Goal: Information Seeking & Learning: Learn about a topic

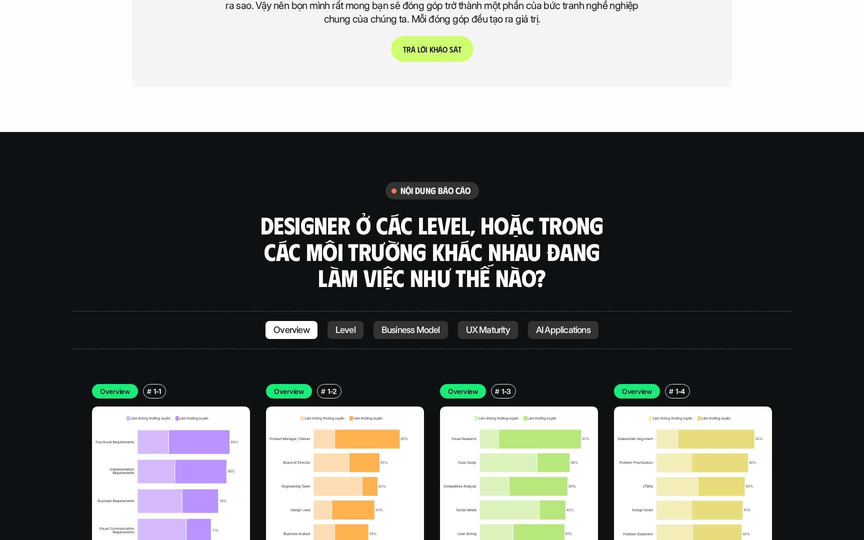
scroll to position [2832, 0]
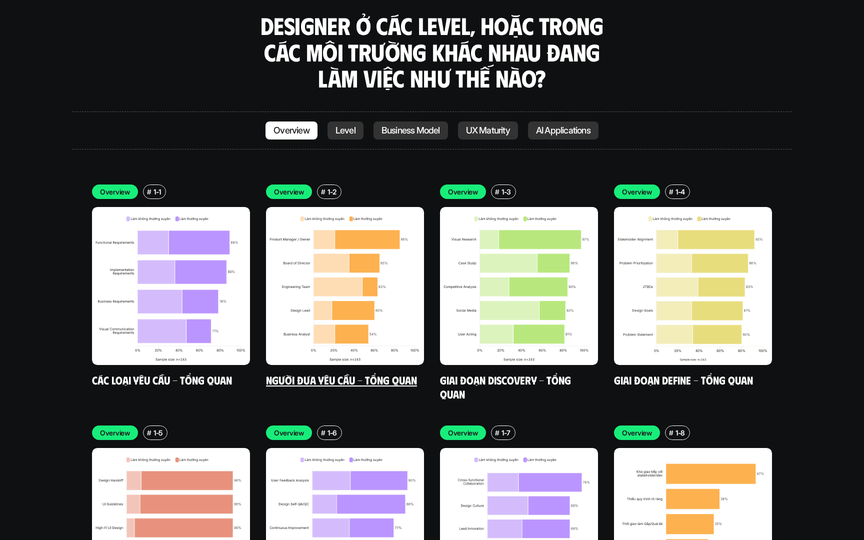
click at [332, 305] on img at bounding box center [345, 286] width 158 height 158
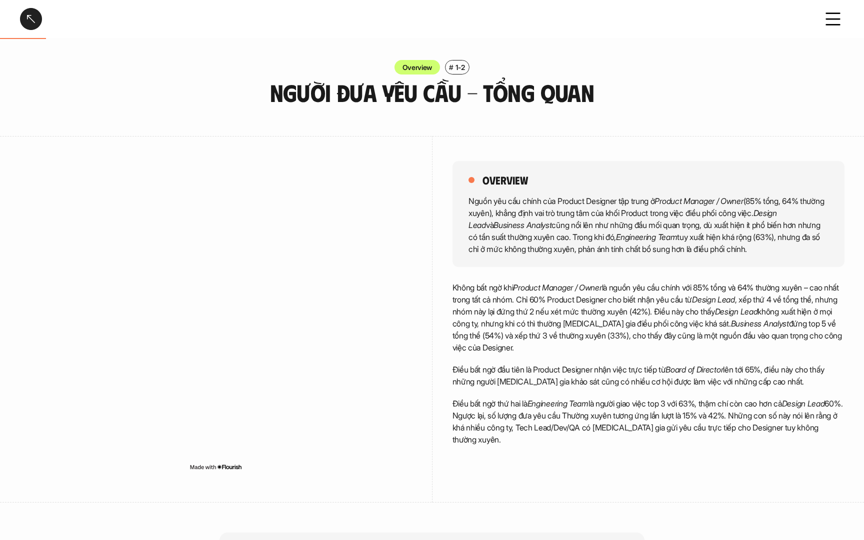
click at [31, 16] on div at bounding box center [31, 19] width 22 height 22
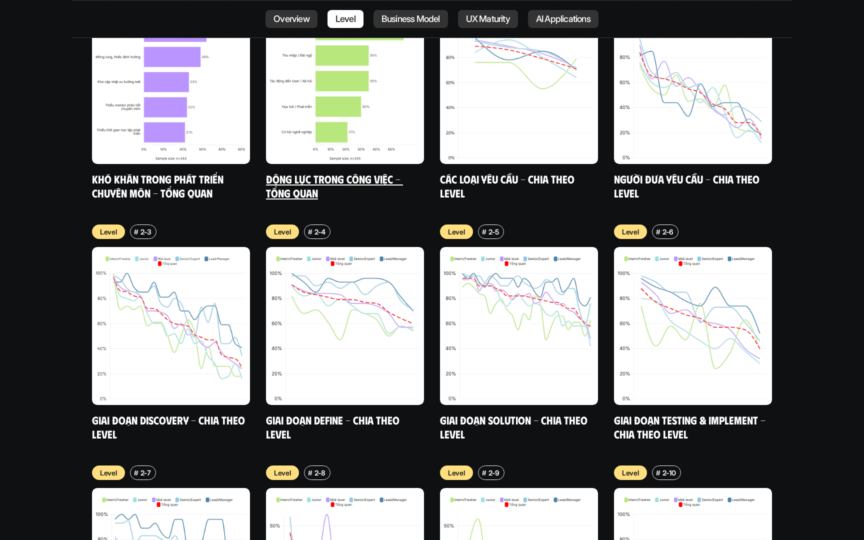
scroll to position [3532, 0]
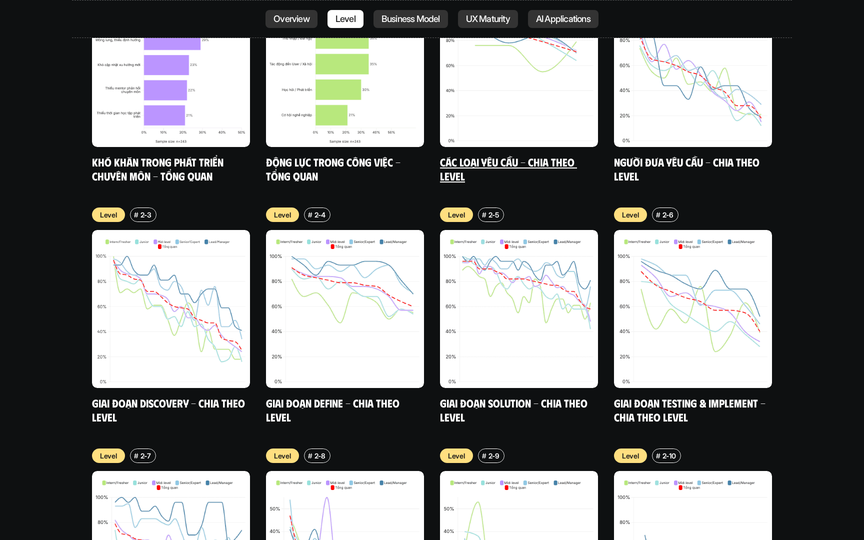
click at [508, 128] on img at bounding box center [519, 68] width 158 height 158
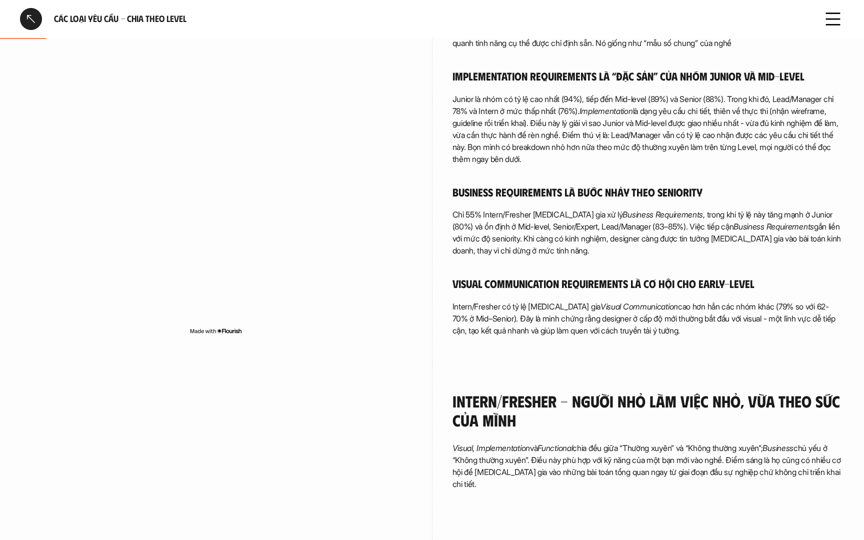
scroll to position [78, 0]
